Goal: Navigation & Orientation: Go to known website

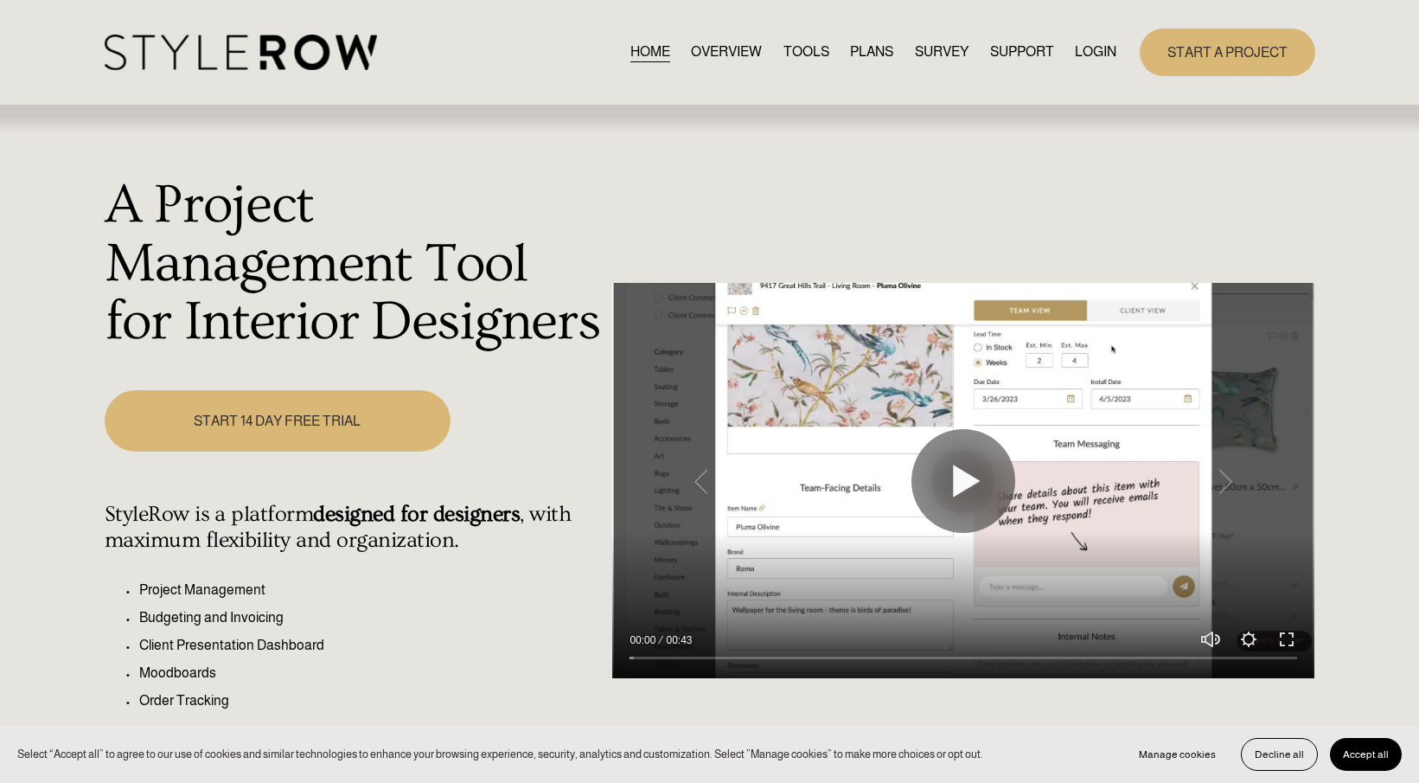
click at [1090, 51] on link "LOGIN" at bounding box center [1096, 52] width 42 height 23
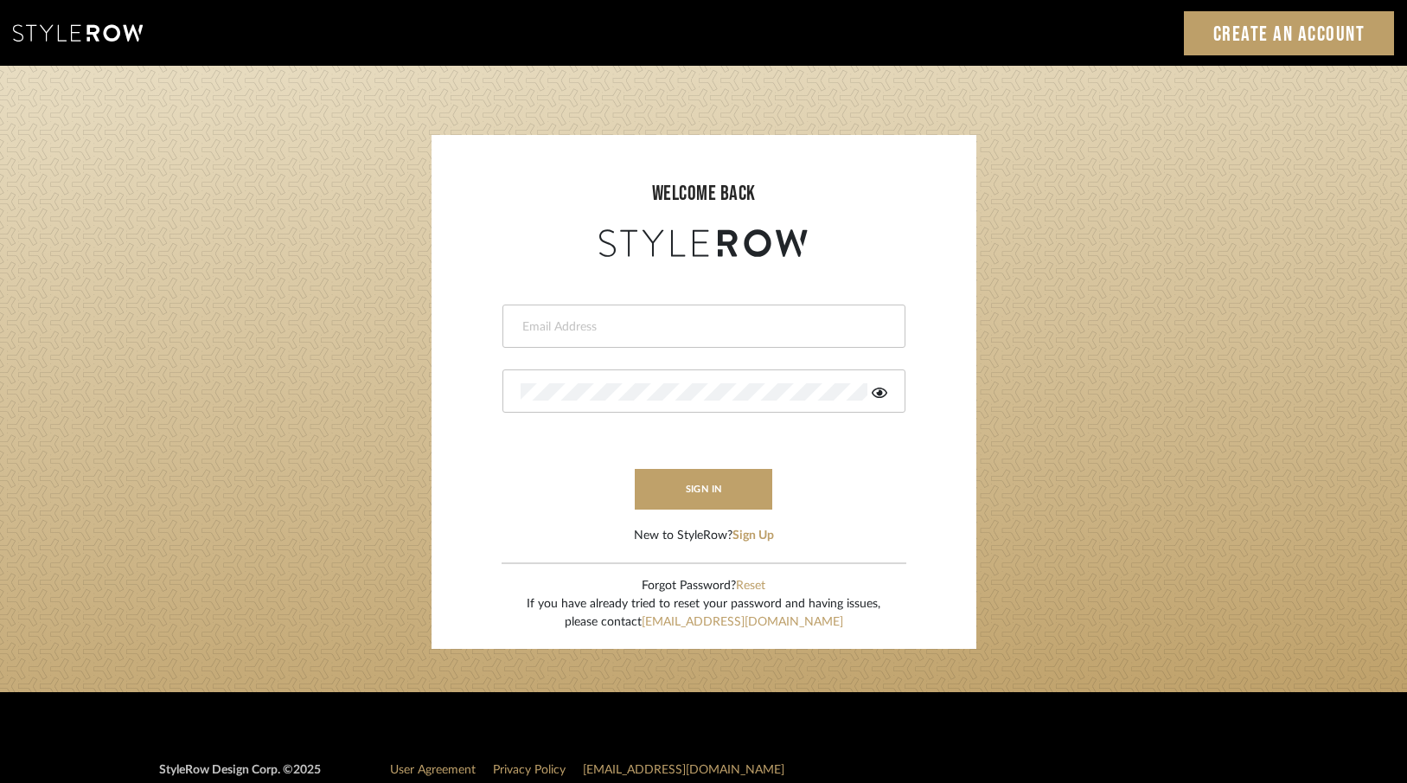
click at [637, 318] on input "email" at bounding box center [702, 326] width 362 height 17
type input "[EMAIL_ADDRESS][DOMAIN_NAME]"
click at [679, 494] on button "sign in" at bounding box center [704, 489] width 138 height 41
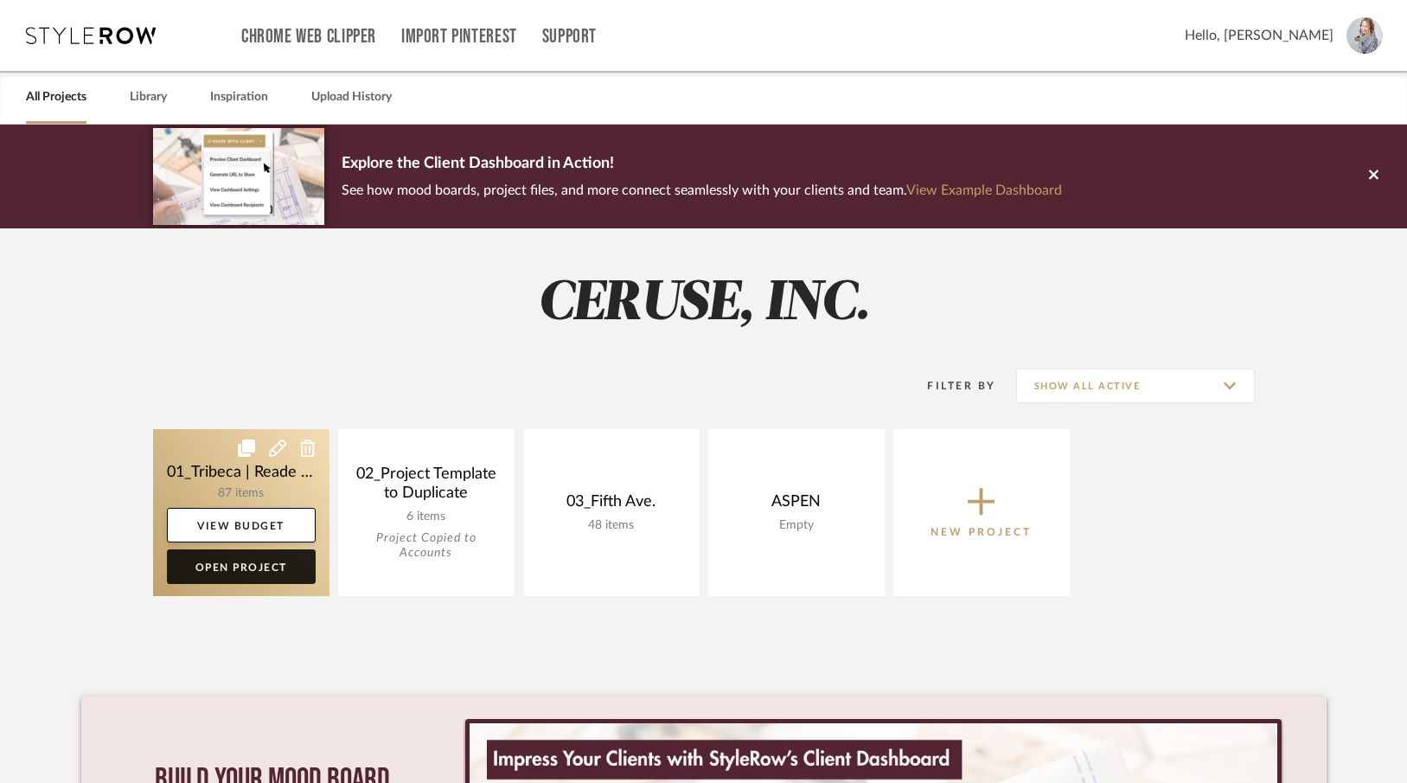
click at [226, 566] on link "Open Project" at bounding box center [241, 566] width 149 height 35
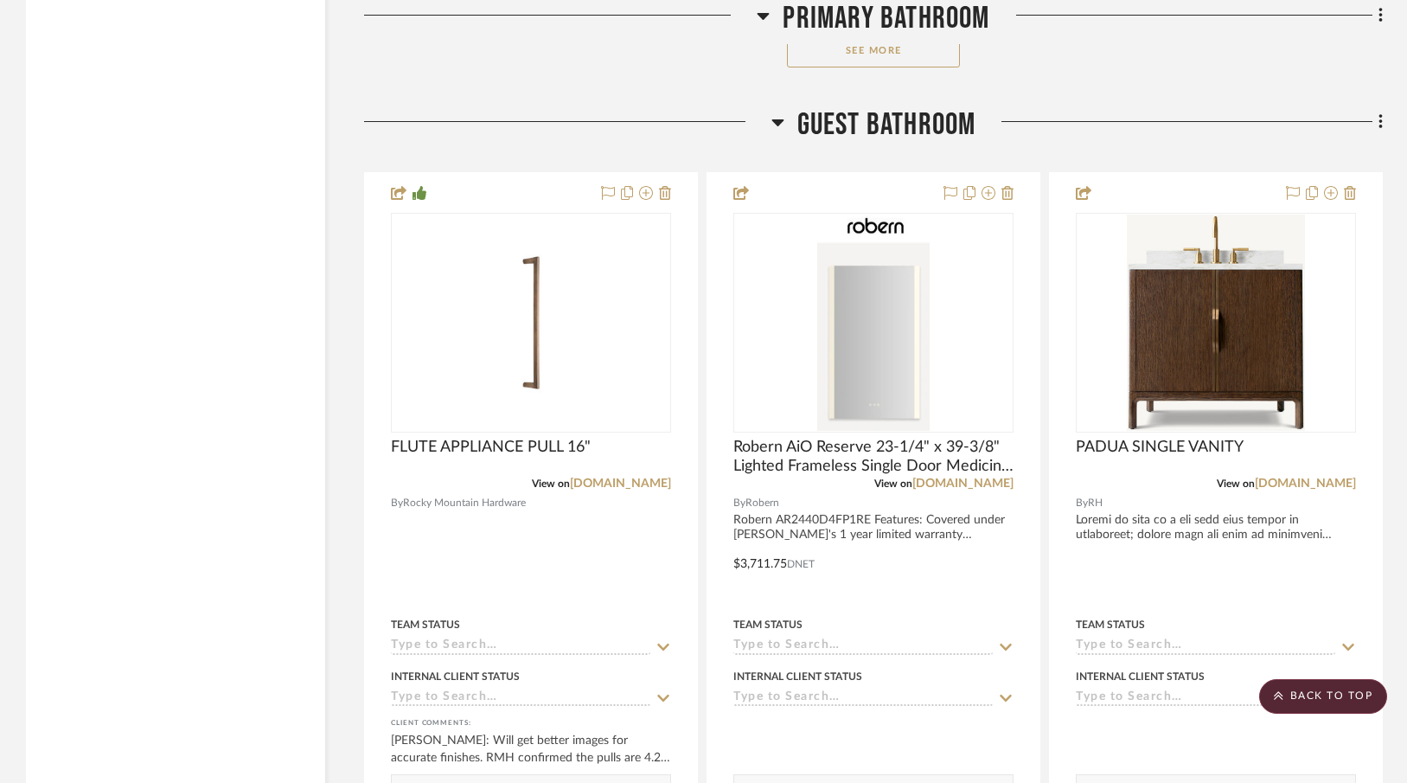
scroll to position [7680, 0]
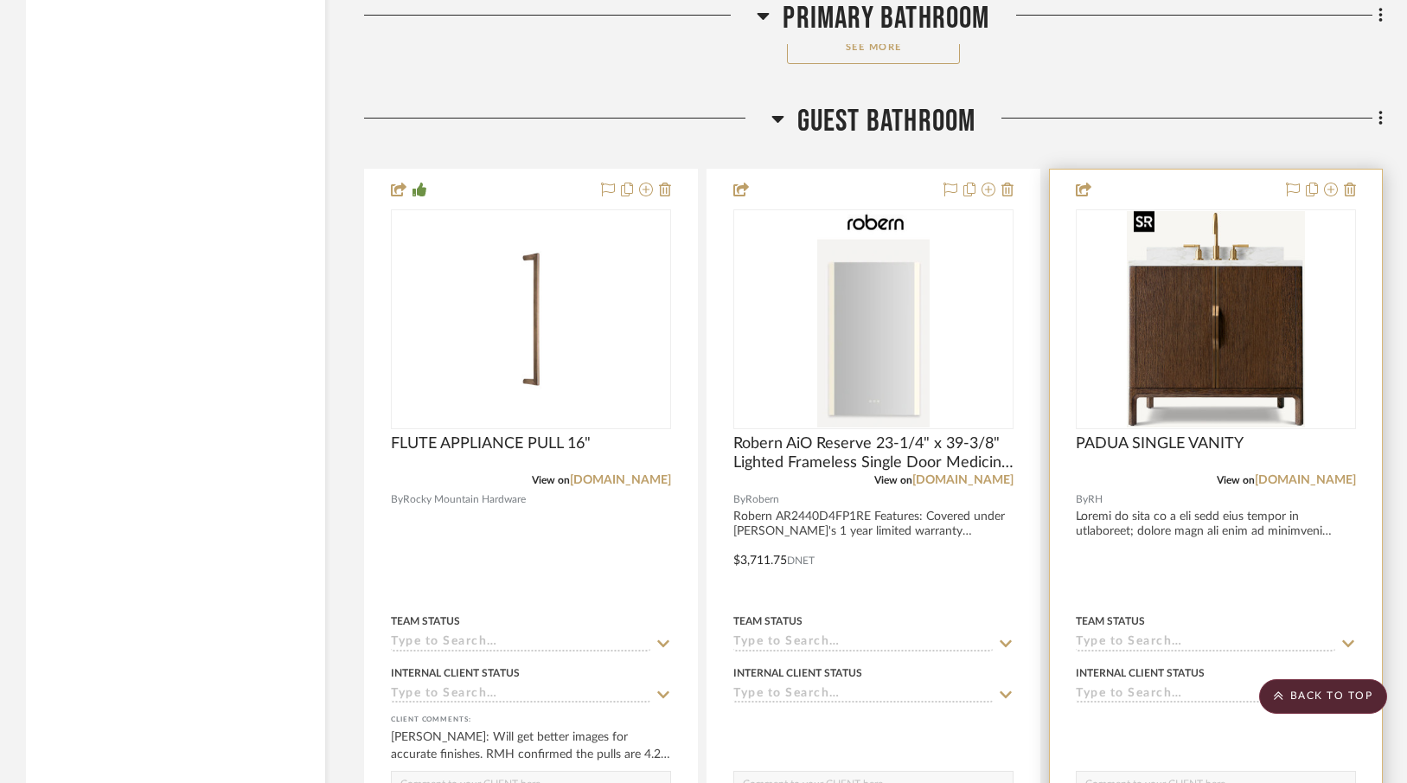
click at [1252, 340] on div at bounding box center [1216, 319] width 280 height 220
click at [1341, 474] on link "rh.com" at bounding box center [1305, 480] width 101 height 12
